Goal: Task Accomplishment & Management: Manage account settings

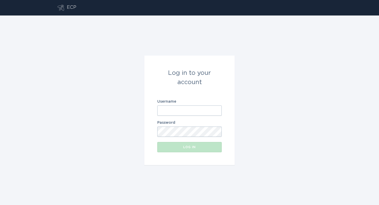
click at [191, 113] on input "Username" at bounding box center [189, 111] width 64 height 10
paste input "[EMAIL_ADDRESS][DOMAIN_NAME]"
type input "[EMAIL_ADDRESS][DOMAIN_NAME]"
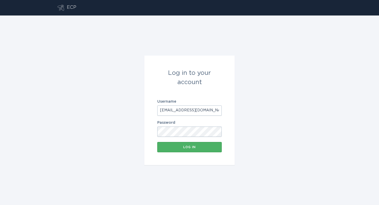
scroll to position [0, 3]
click at [195, 147] on div "Log in" at bounding box center [189, 147] width 59 height 3
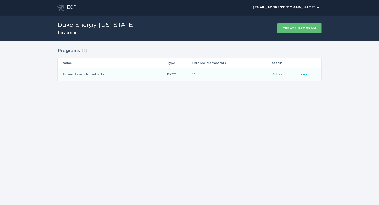
click at [303, 75] on icon "Ellipsis" at bounding box center [304, 74] width 7 height 4
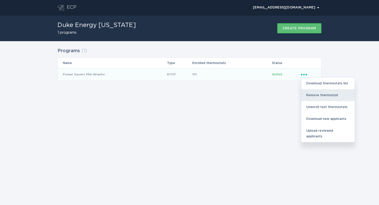
click at [313, 94] on div "Remove thermostat" at bounding box center [328, 95] width 54 height 12
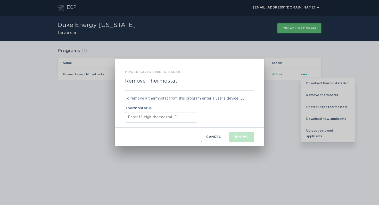
click at [148, 119] on input "Thermostat ID" at bounding box center [161, 117] width 72 height 10
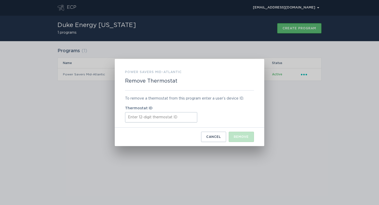
paste input "ecobee311095"
click at [170, 121] on input "ecobee311095" at bounding box center [161, 117] width 72 height 10
click at [181, 120] on input "ecobee311095" at bounding box center [161, 117] width 72 height 10
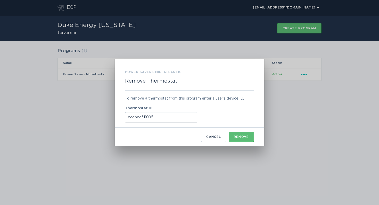
click at [181, 120] on input "ecobee311095" at bounding box center [161, 117] width 72 height 10
paste input "311095099946"
type input "311095099946"
click at [239, 137] on div "Remove" at bounding box center [241, 136] width 15 height 3
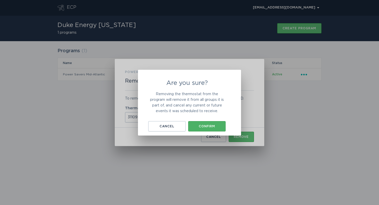
click at [202, 125] on div "Confirm" at bounding box center [207, 126] width 32 height 3
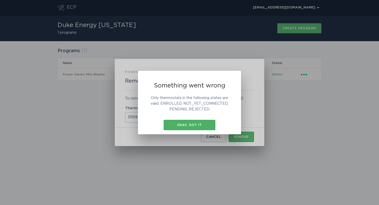
click at [193, 124] on div "Okay, got it" at bounding box center [189, 125] width 46 height 3
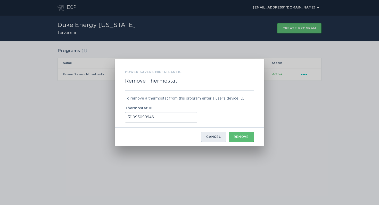
click at [221, 136] on button "Cancel" at bounding box center [213, 137] width 25 height 10
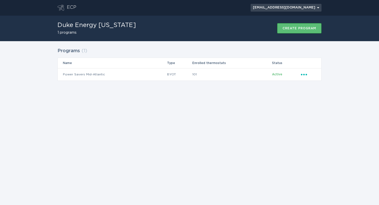
click at [319, 7] on button "[EMAIL_ADDRESS][DOMAIN_NAME] Chevron" at bounding box center [285, 8] width 71 height 8
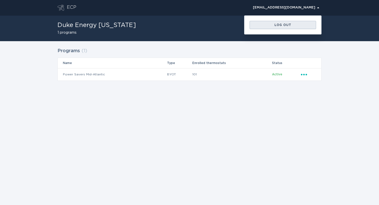
click at [301, 25] on div "Log out" at bounding box center [282, 24] width 61 height 3
